Goal: Browse casually

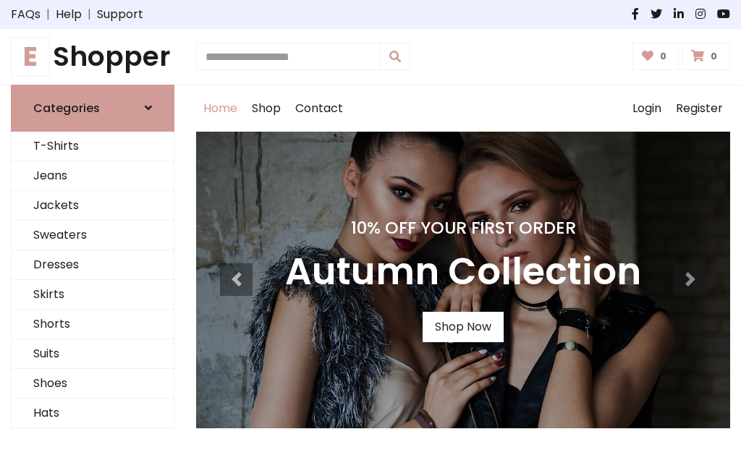
click at [371, 238] on h4 "10% Off Your First Order" at bounding box center [463, 228] width 356 height 20
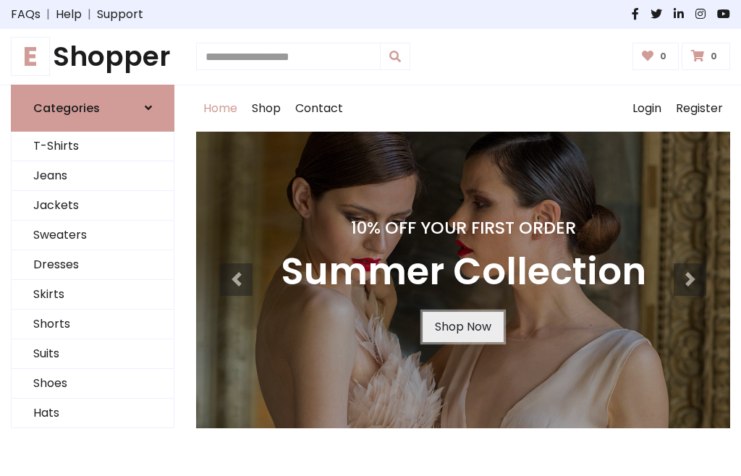
click at [462, 326] on link "Shop Now" at bounding box center [463, 327] width 81 height 30
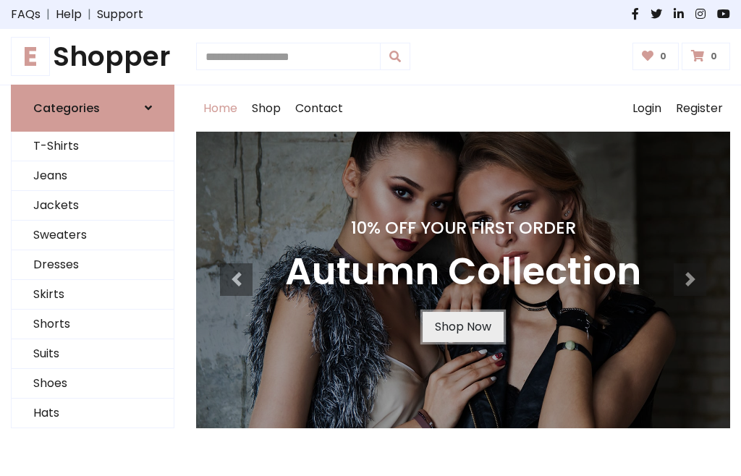
click at [462, 326] on link "Shop Now" at bounding box center [463, 327] width 81 height 30
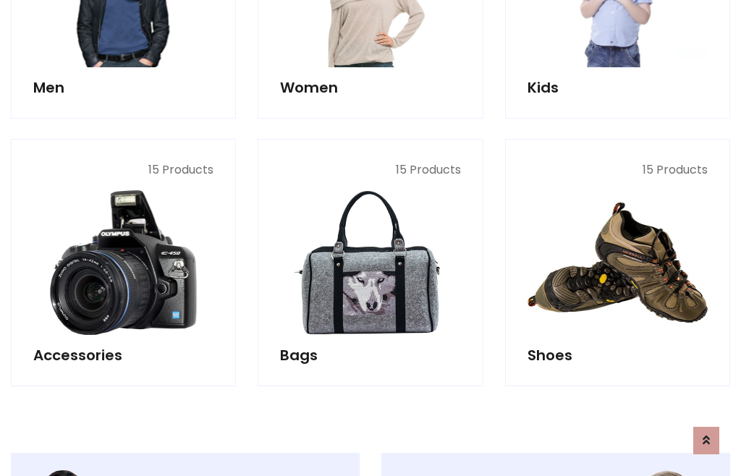
scroll to position [1443, 0]
